Goal: Entertainment & Leisure: Consume media (video, audio)

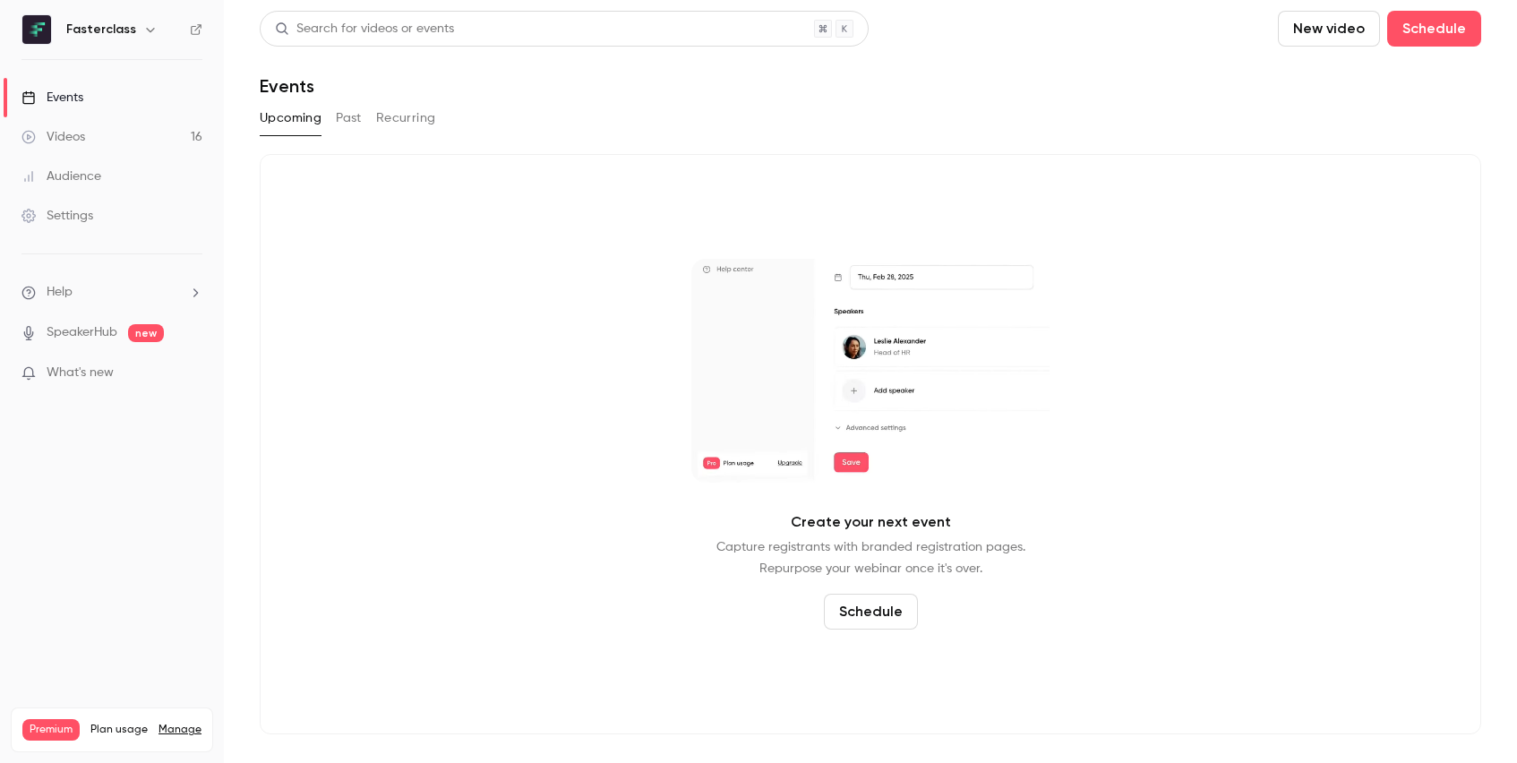
click at [85, 142] on div "Videos" at bounding box center [53, 137] width 64 height 18
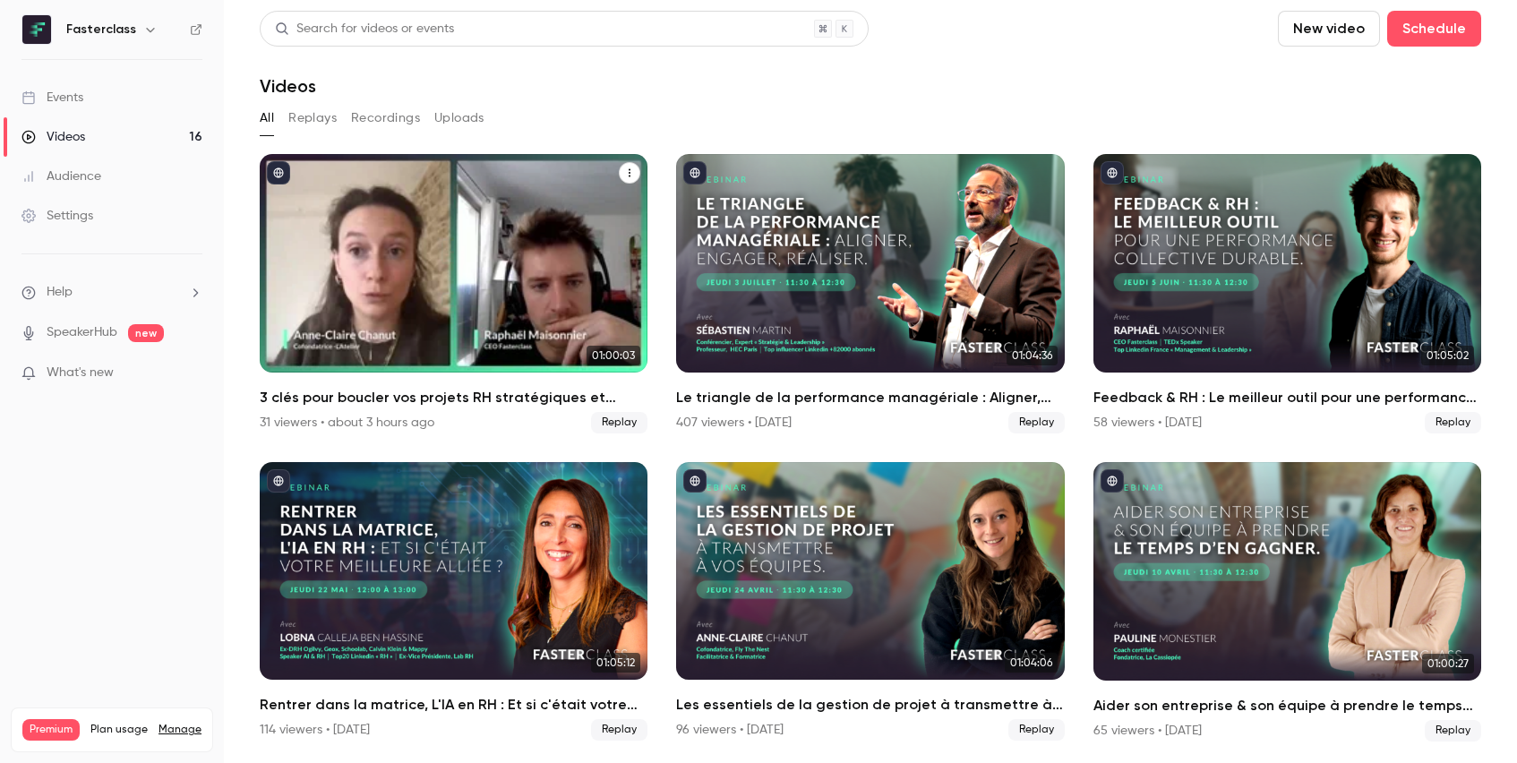
click at [454, 290] on div "3 clés pour boucler vos projets RH stratégiques et terminer 2025 en beauté !" at bounding box center [454, 263] width 388 height 219
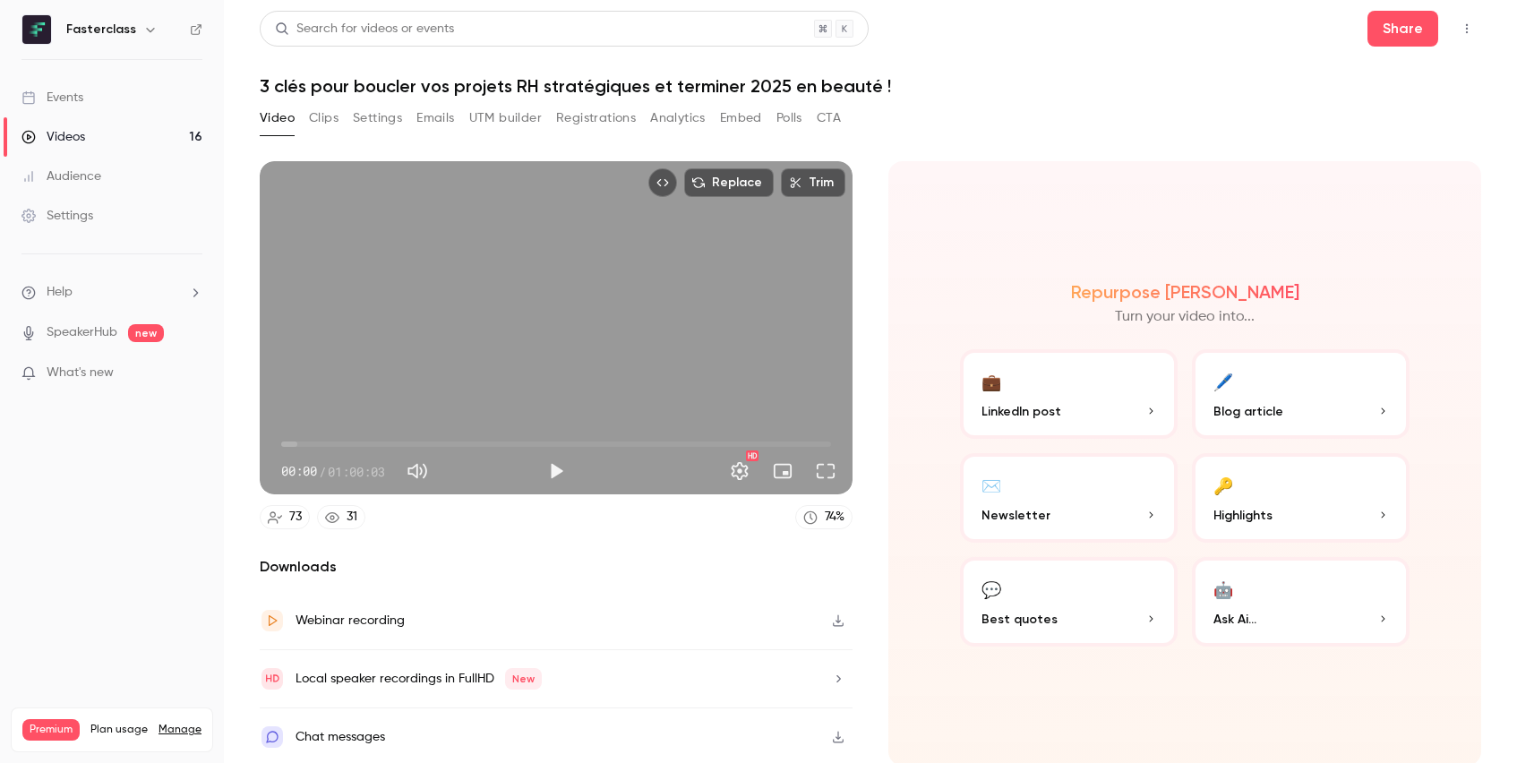
click at [837, 618] on icon "button" at bounding box center [838, 620] width 14 height 13
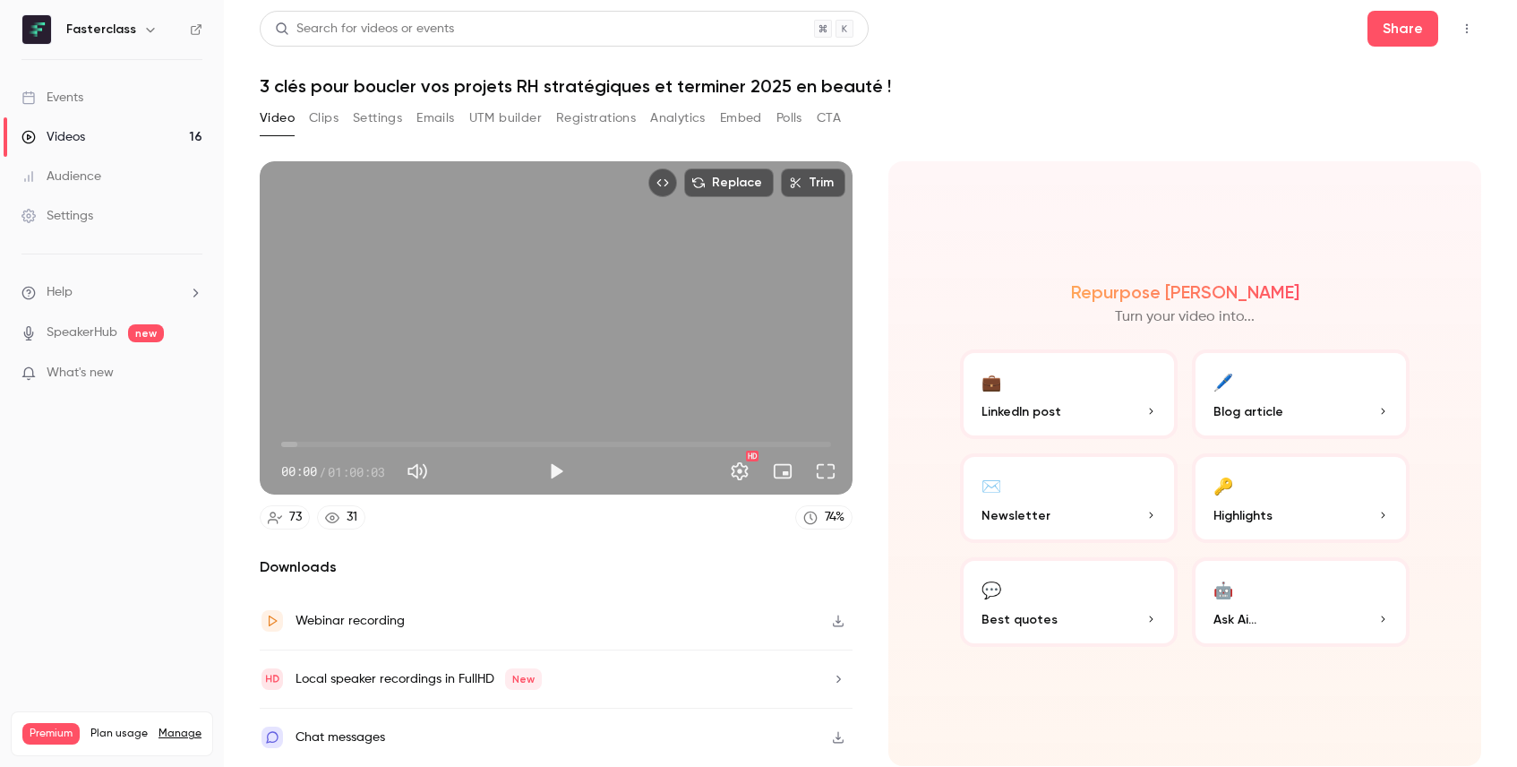
click at [840, 623] on icon "button" at bounding box center [838, 620] width 14 height 13
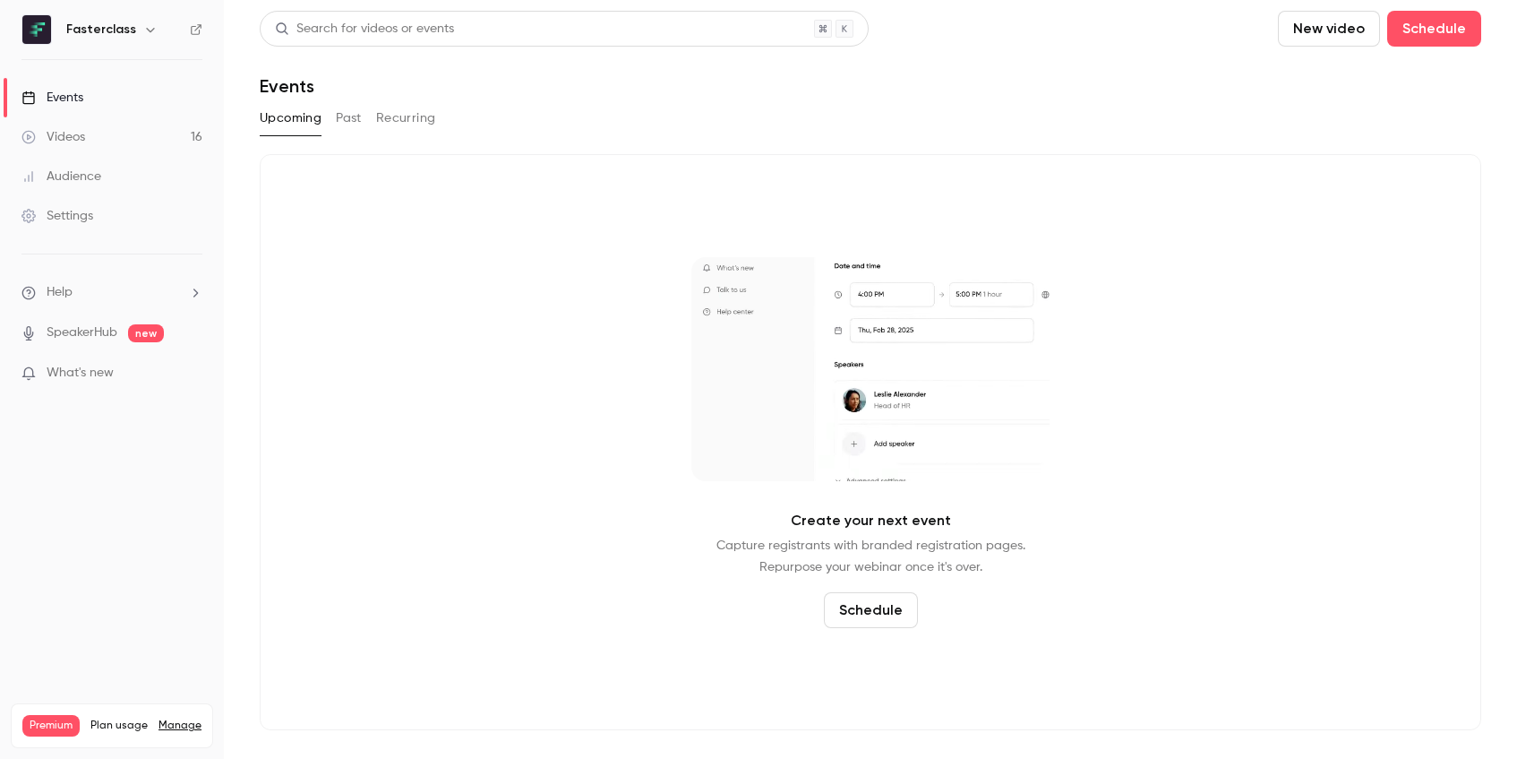
click at [171, 133] on link "Videos 16" at bounding box center [112, 136] width 224 height 39
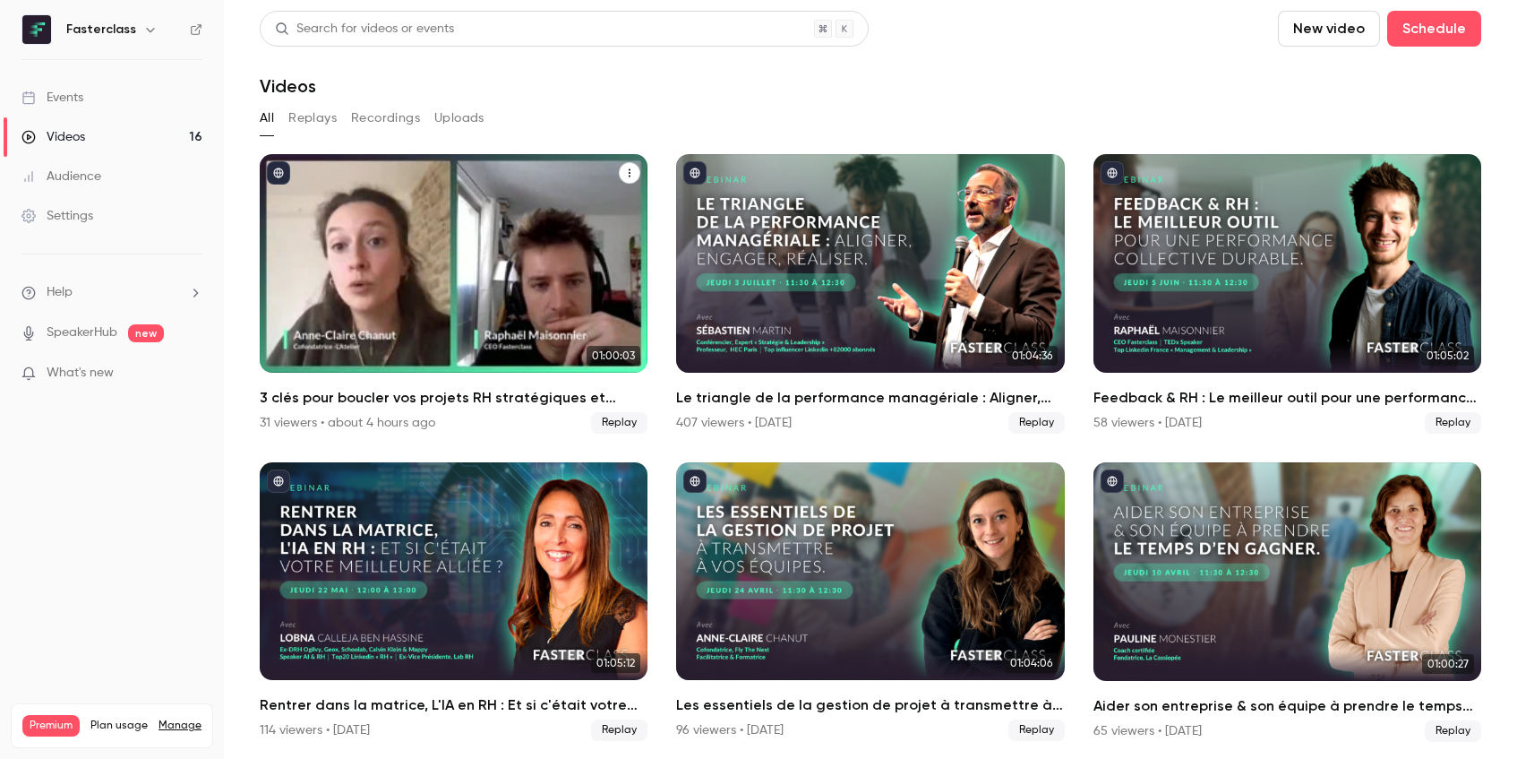
click at [466, 396] on h2 "3 clés pour boucler vos projets RH stratégiques et terminer 2025 en beauté !" at bounding box center [454, 397] width 388 height 21
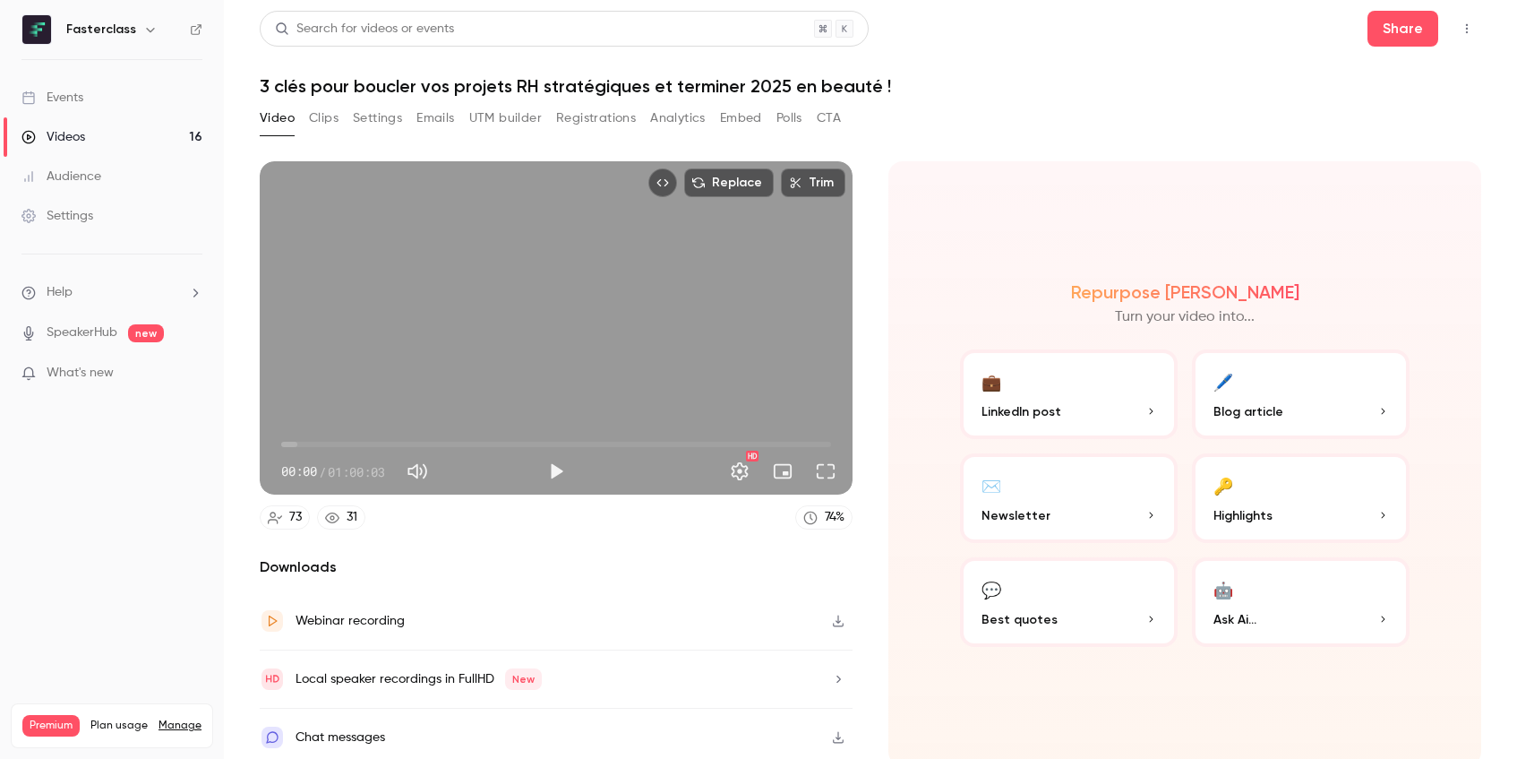
scroll to position [4, 0]
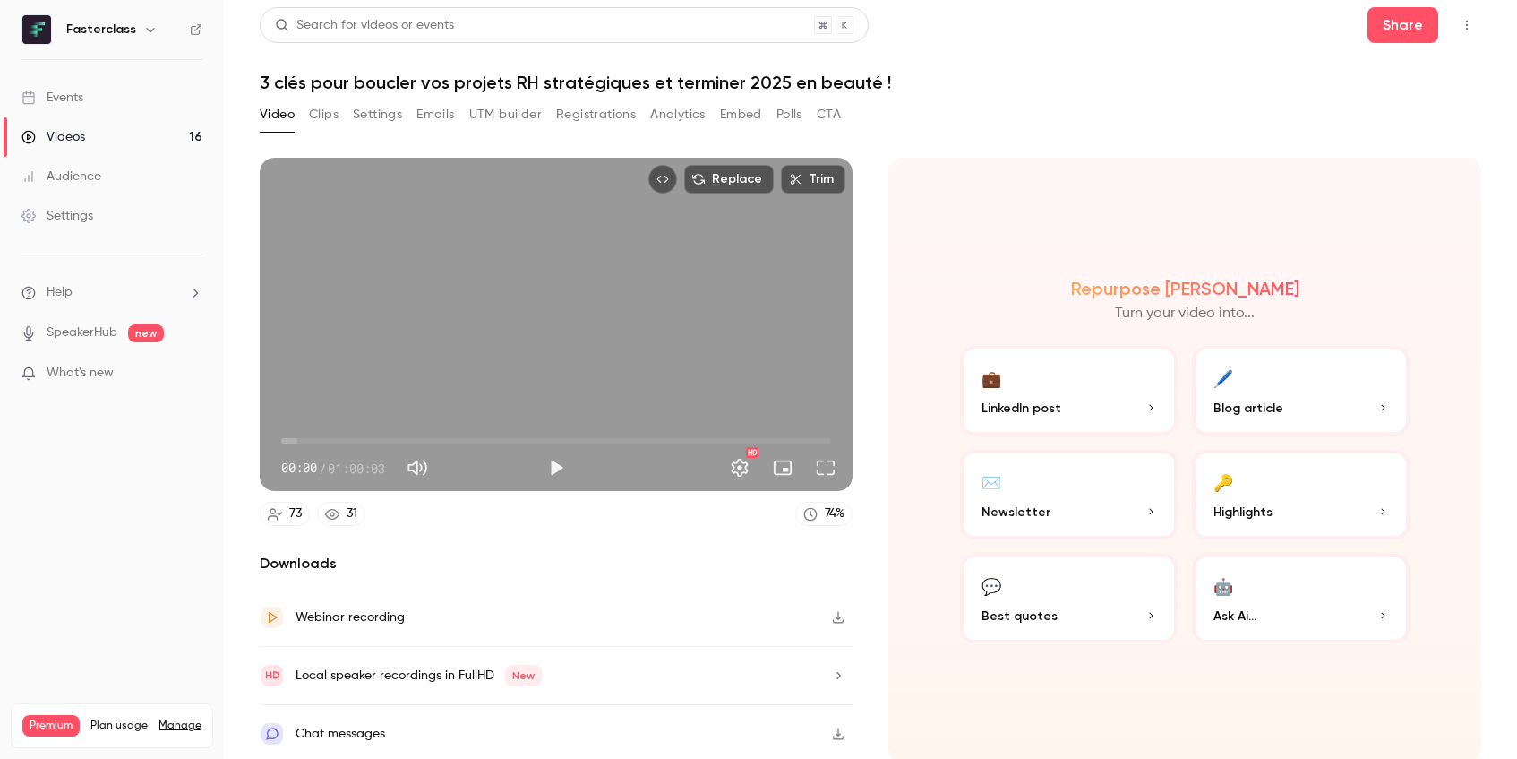
click at [711, 613] on div "Webinar recording" at bounding box center [556, 617] width 593 height 58
click at [834, 671] on icon "button" at bounding box center [838, 675] width 14 height 13
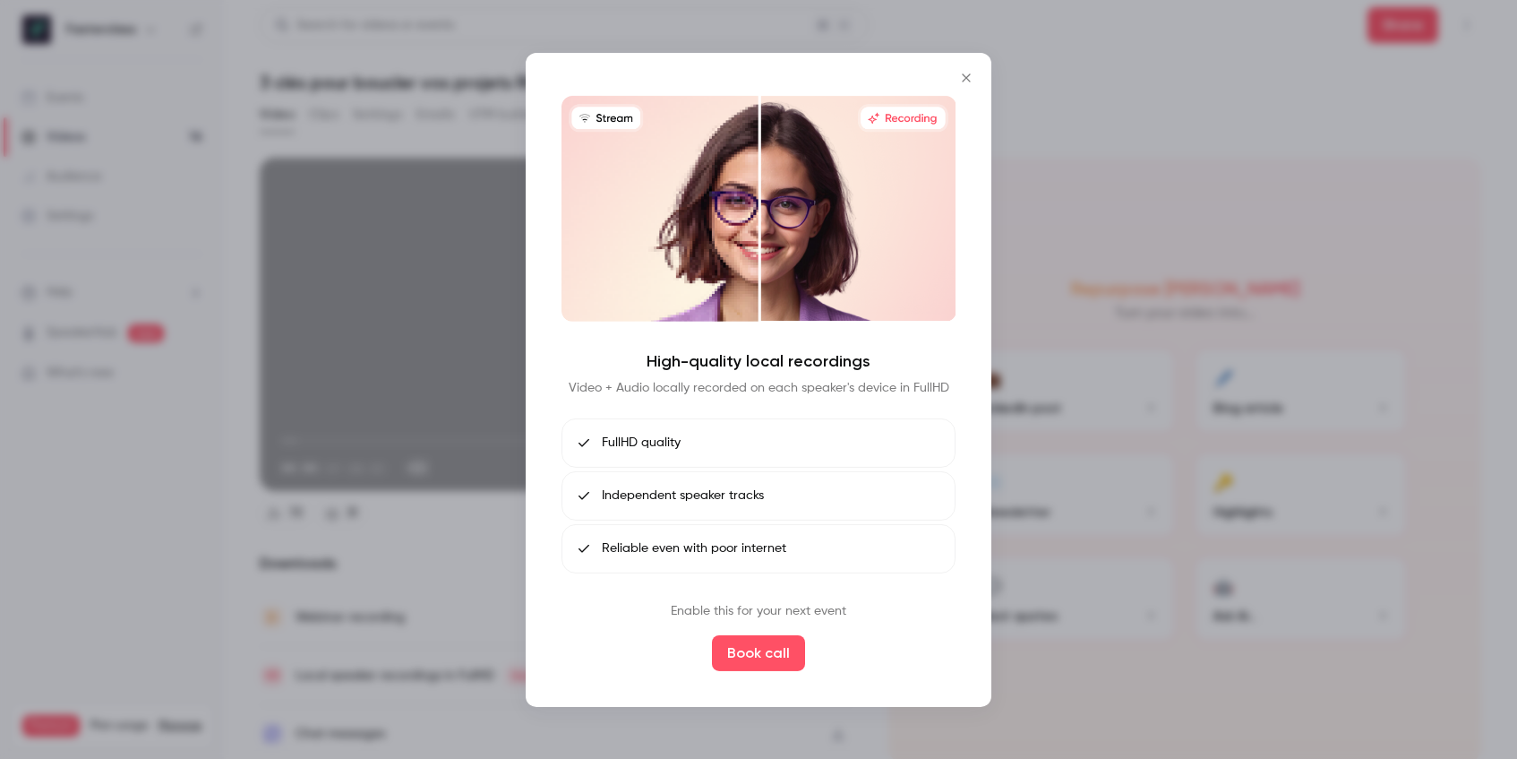
click at [965, 71] on icon "Close" at bounding box center [966, 77] width 21 height 14
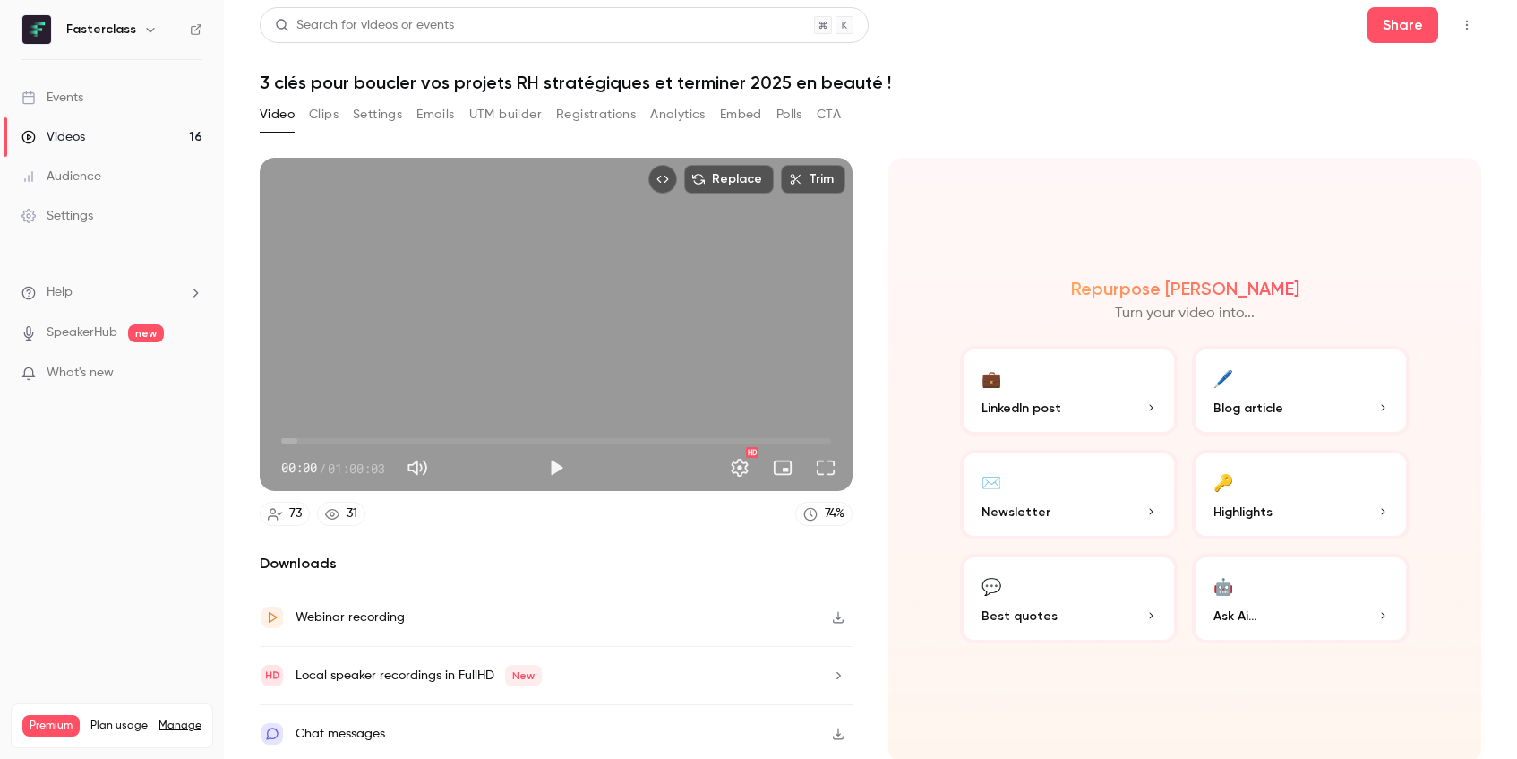
scroll to position [0, 0]
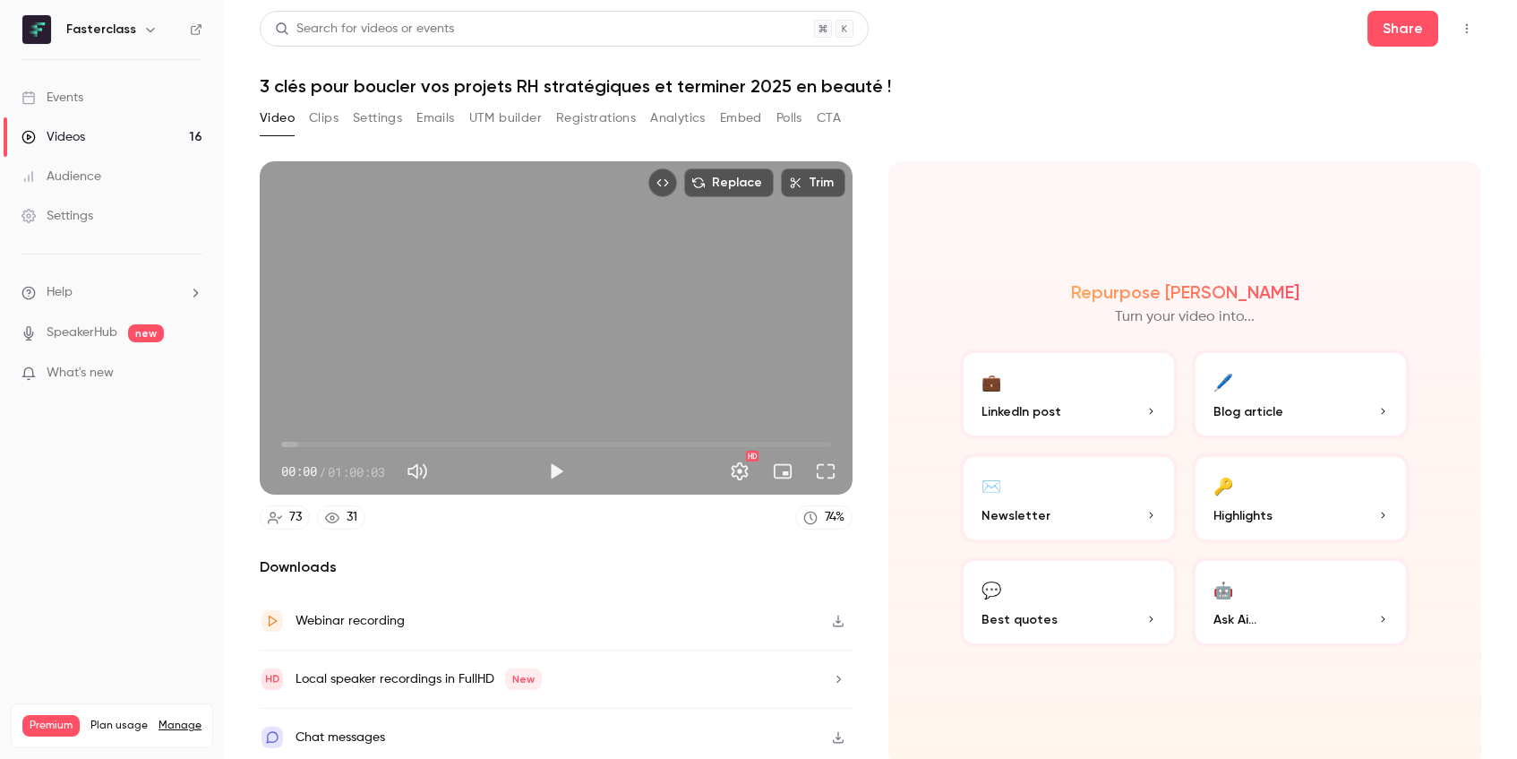
click at [324, 122] on button "Clips" at bounding box center [324, 118] width 30 height 29
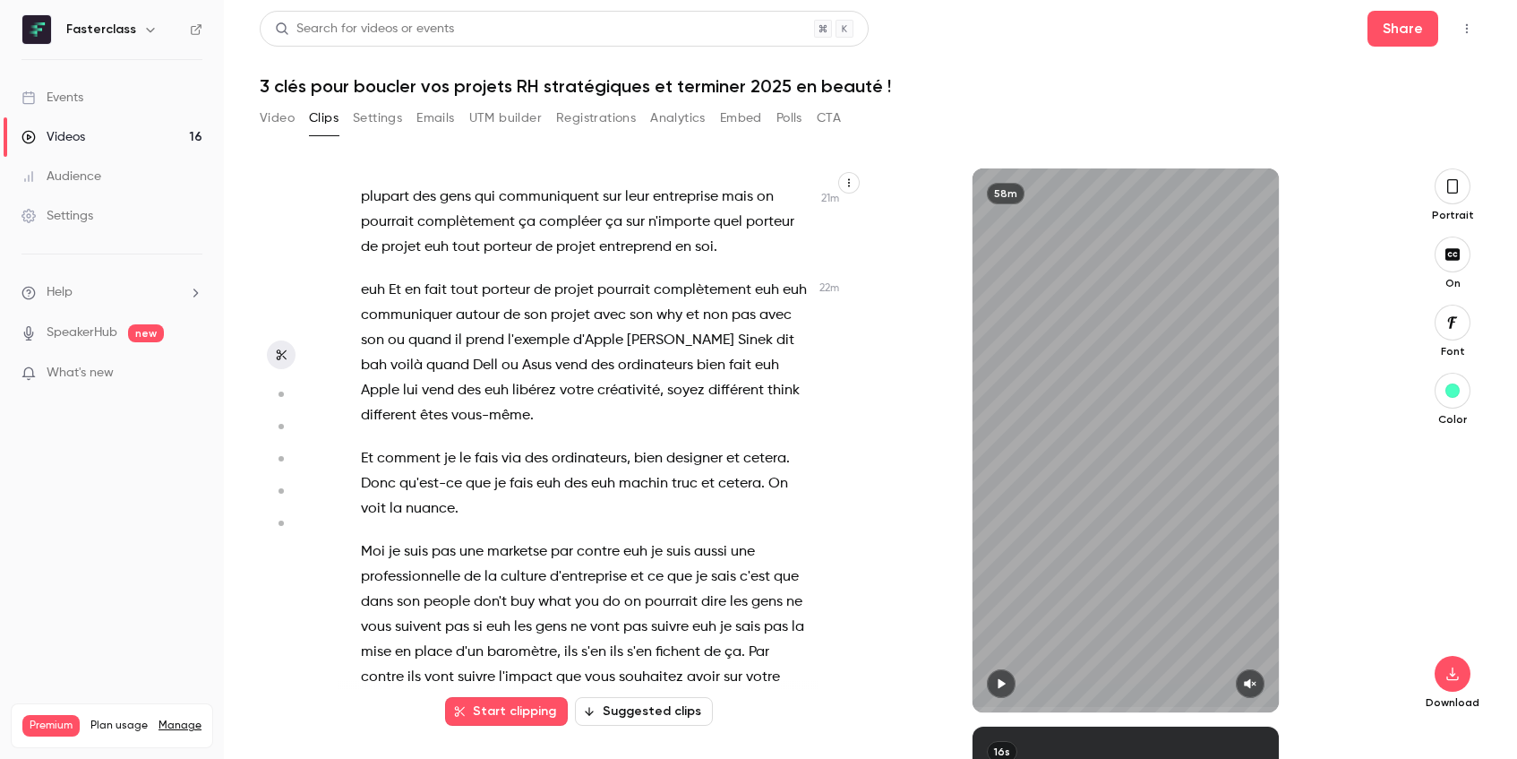
scroll to position [10740, 0]
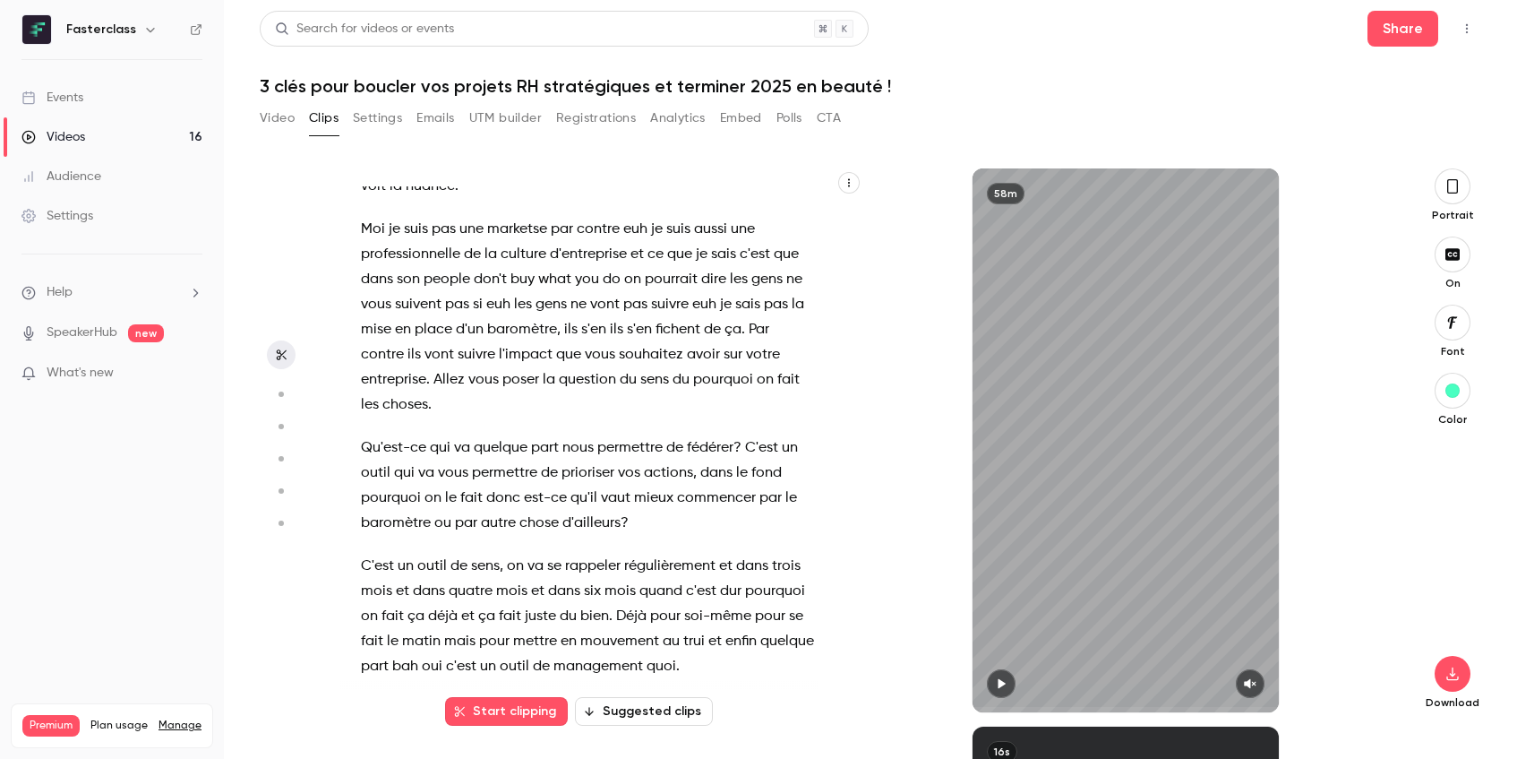
click at [279, 114] on button "Video" at bounding box center [277, 118] width 35 height 29
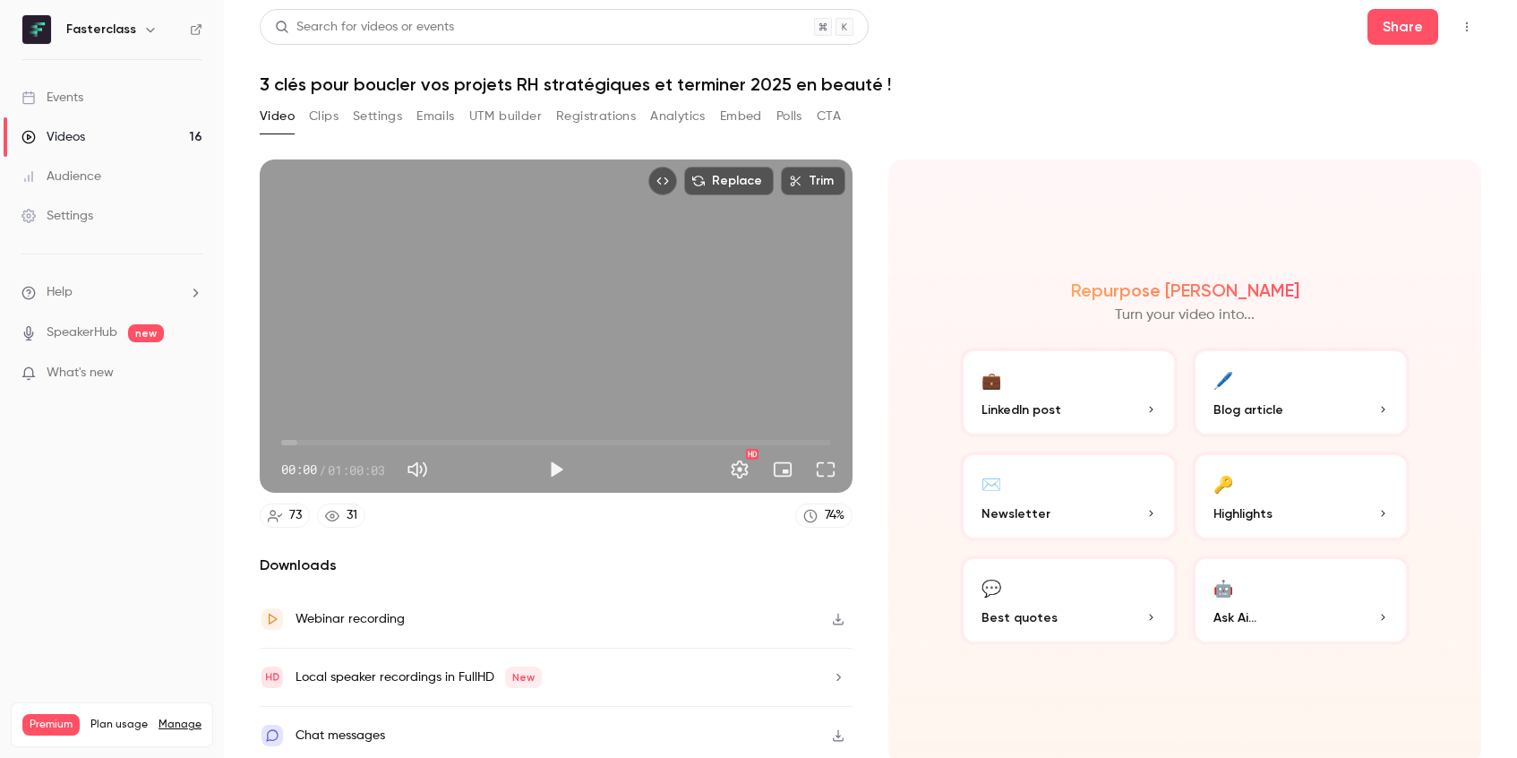
scroll to position [4, 0]
